Goal: Task Accomplishment & Management: Complete application form

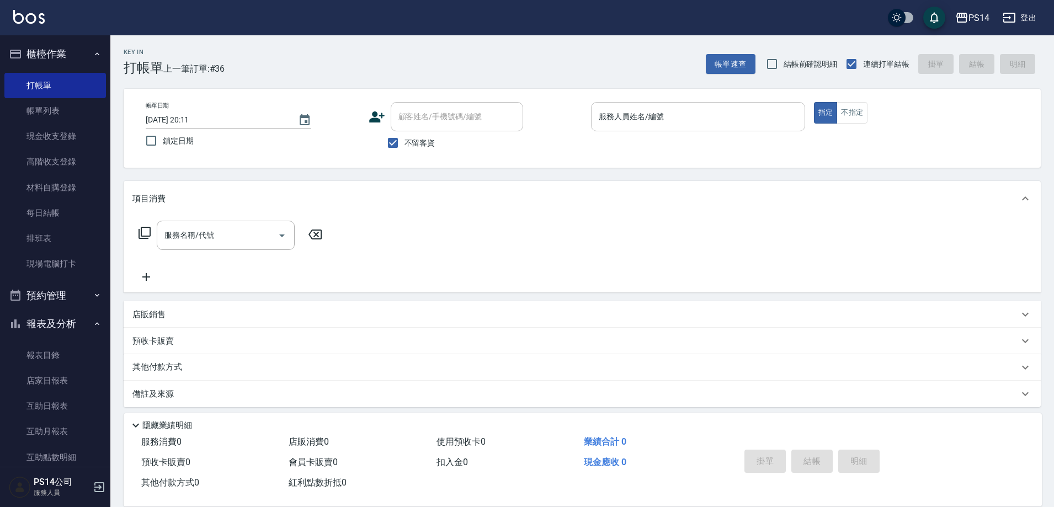
click at [662, 125] on input "服務人員姓名/編號" at bounding box center [698, 116] width 204 height 19
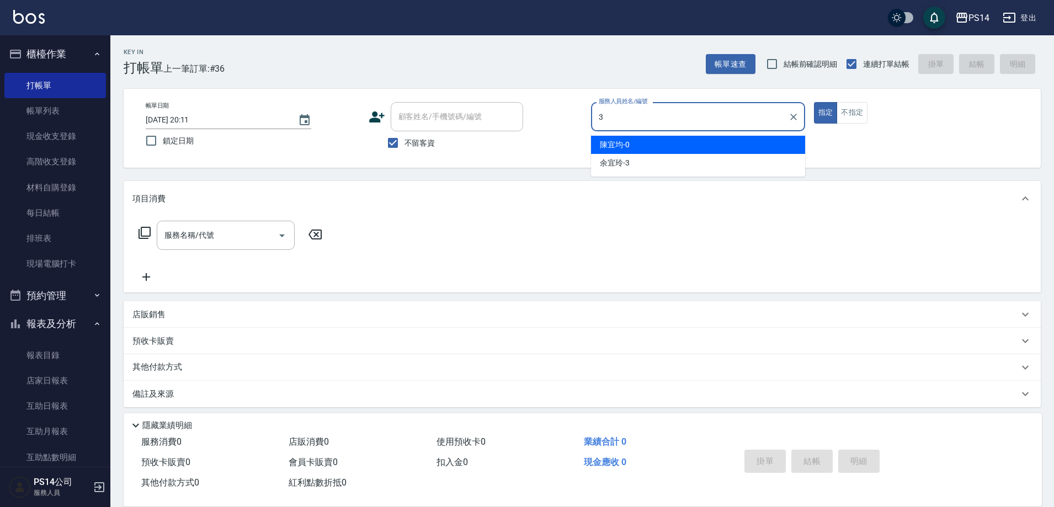
type input "[PERSON_NAME]-3"
type button "true"
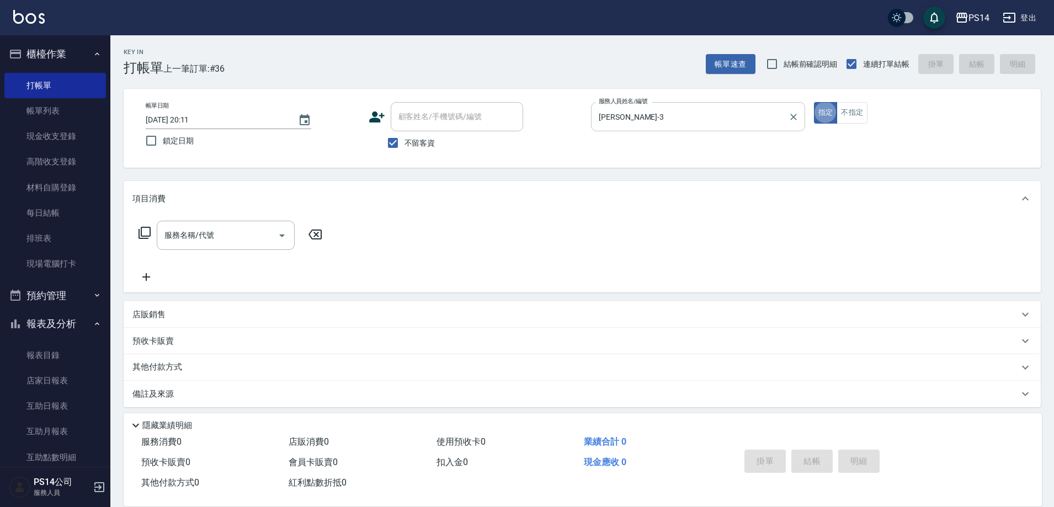
scroll to position [6, 0]
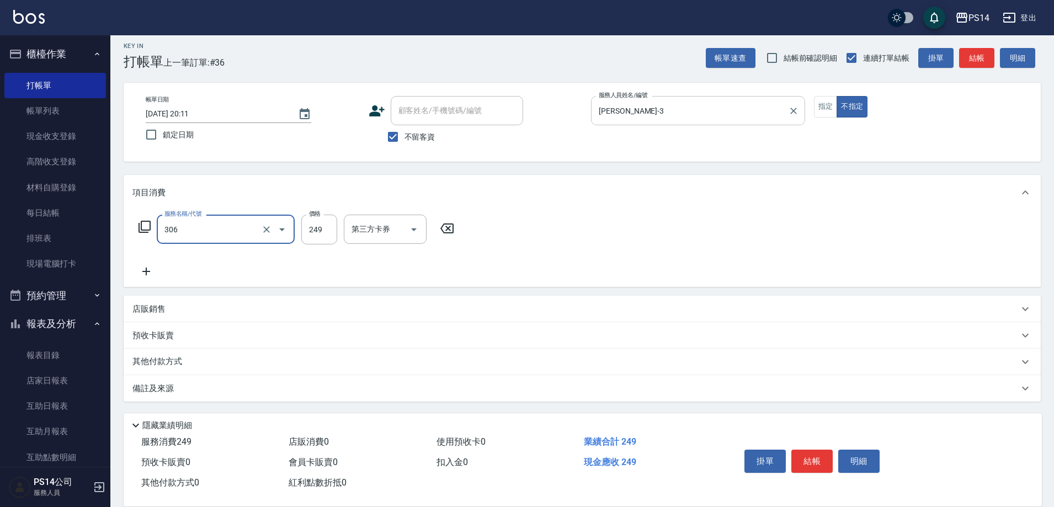
type input "剪髮(306)"
type input "[PERSON_NAME]-37"
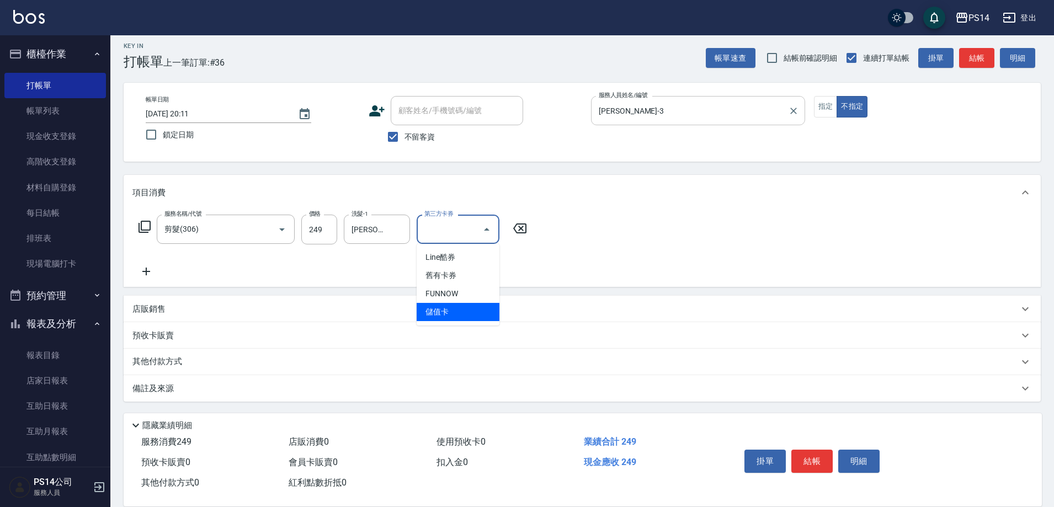
type input "儲值卡"
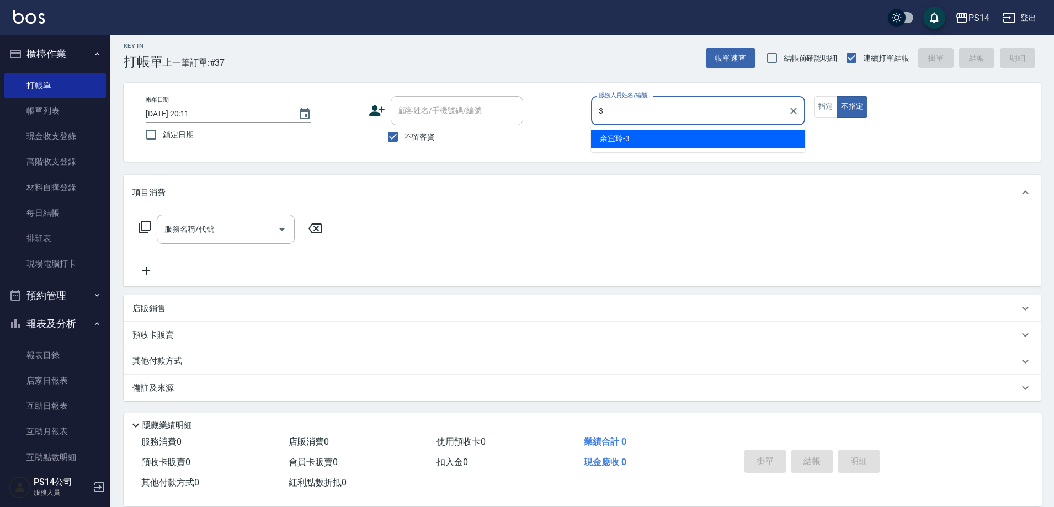
type input "[PERSON_NAME]-3"
type button "false"
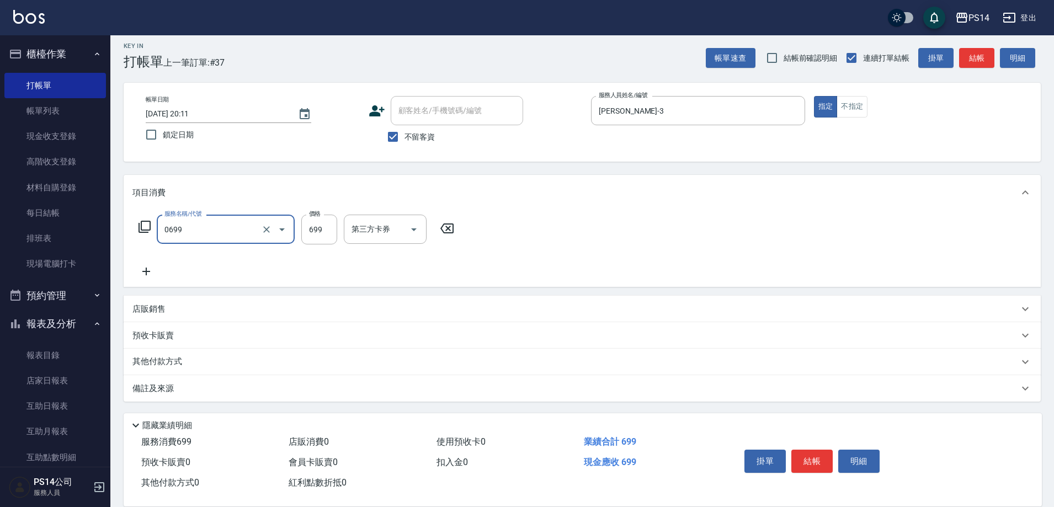
type input "精油SPA(0699)"
type input "[PERSON_NAME]-37"
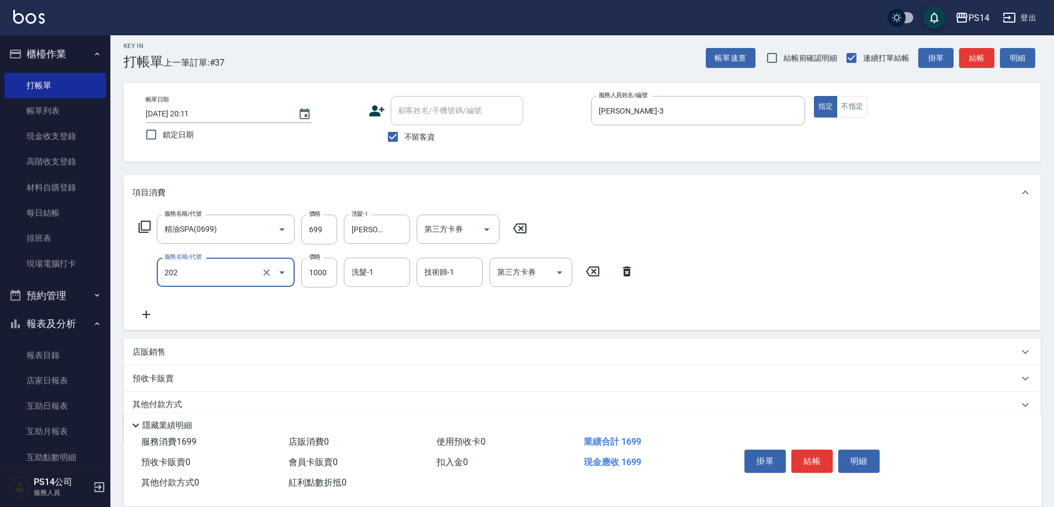
type input "燙髮(202)"
type input "2000"
type input "[PERSON_NAME]-37"
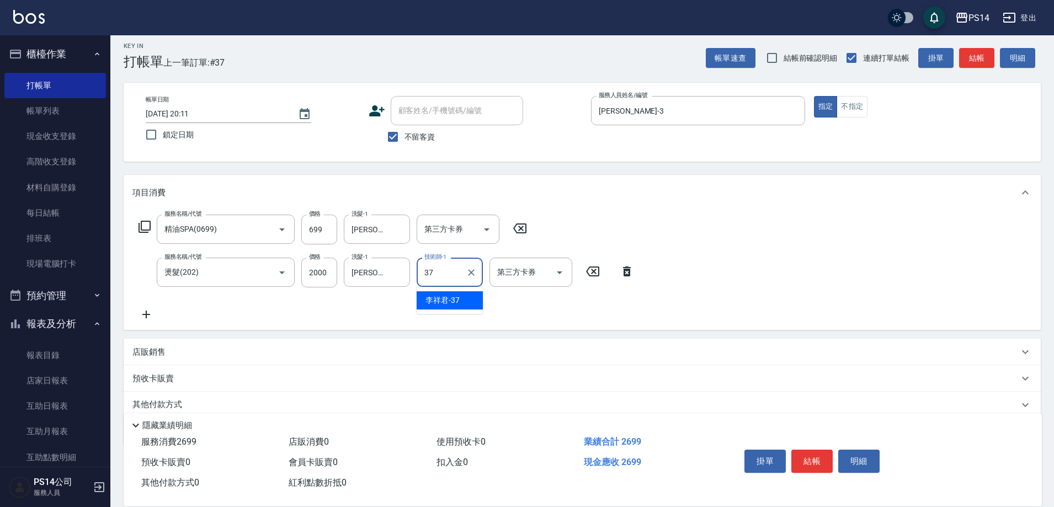
type input "[PERSON_NAME]-37"
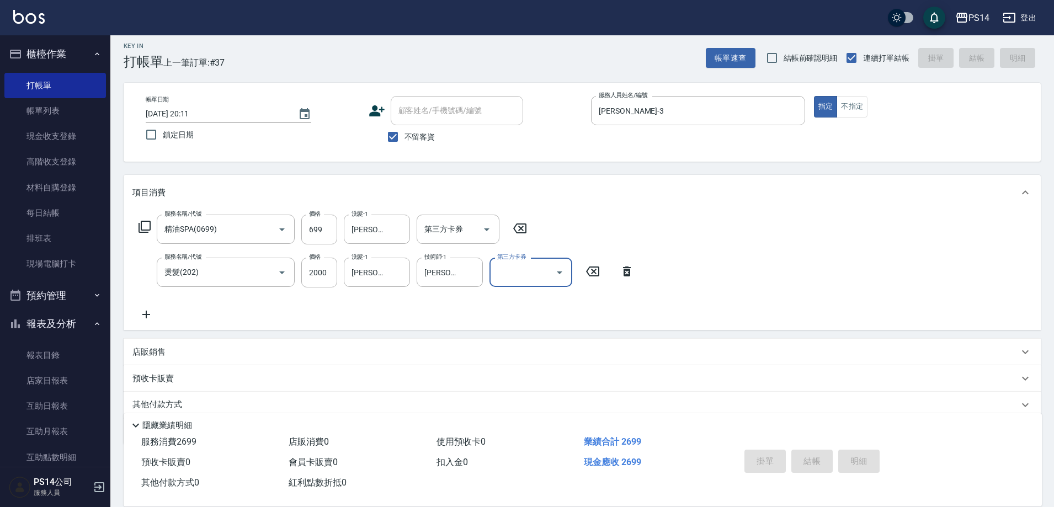
type input "[DATE] 20:12"
